Goal: Task Accomplishment & Management: Complete application form

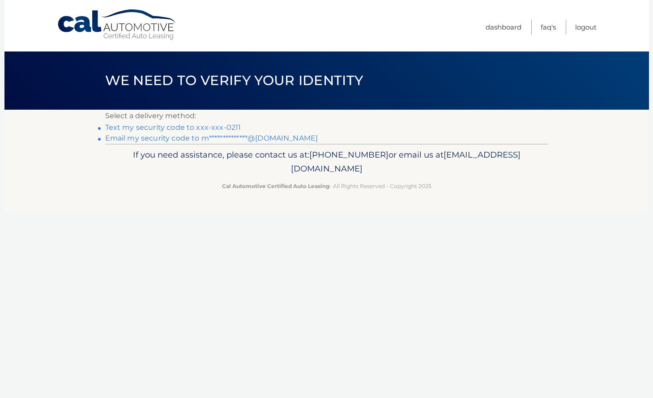
click at [212, 128] on link "Text my security code to xxx-xxx-0211" at bounding box center [173, 127] width 136 height 9
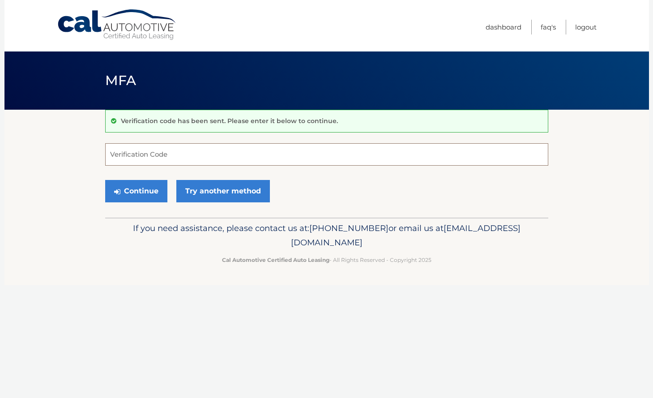
click at [201, 160] on input "Verification Code" at bounding box center [326, 154] width 443 height 22
type input "166994"
click at [139, 192] on button "Continue" at bounding box center [136, 191] width 62 height 22
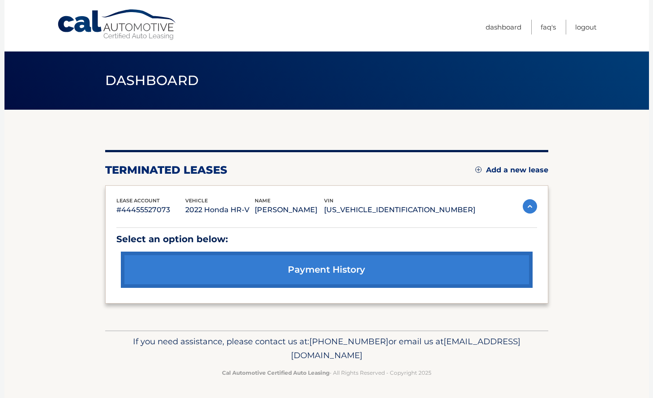
click at [492, 170] on link "Add a new lease" at bounding box center [511, 170] width 73 height 9
